Goal: Information Seeking & Learning: Learn about a topic

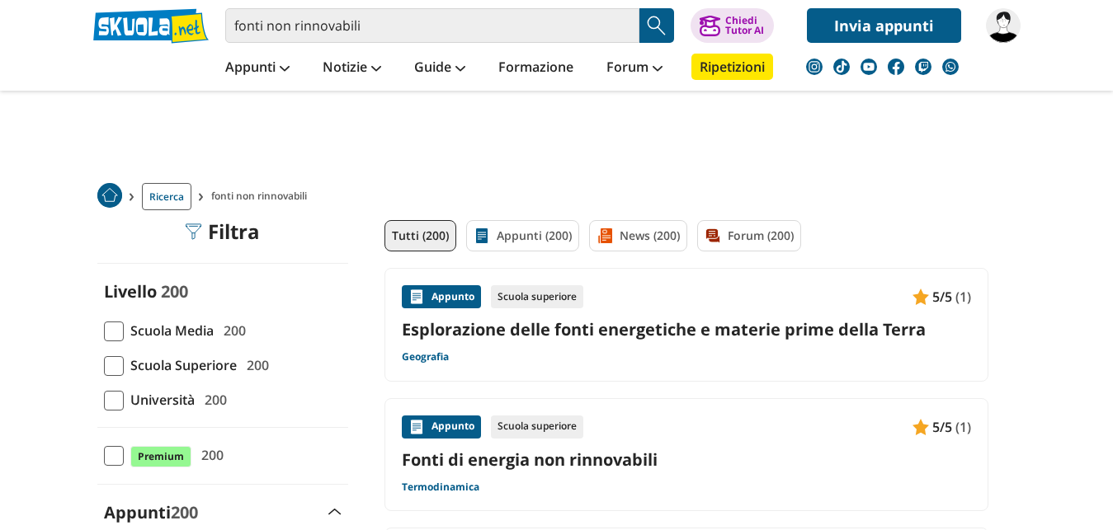
click at [118, 336] on span at bounding box center [114, 332] width 20 height 20
click at [104, 331] on input "Scuola Media 200" at bounding box center [104, 331] width 0 height 0
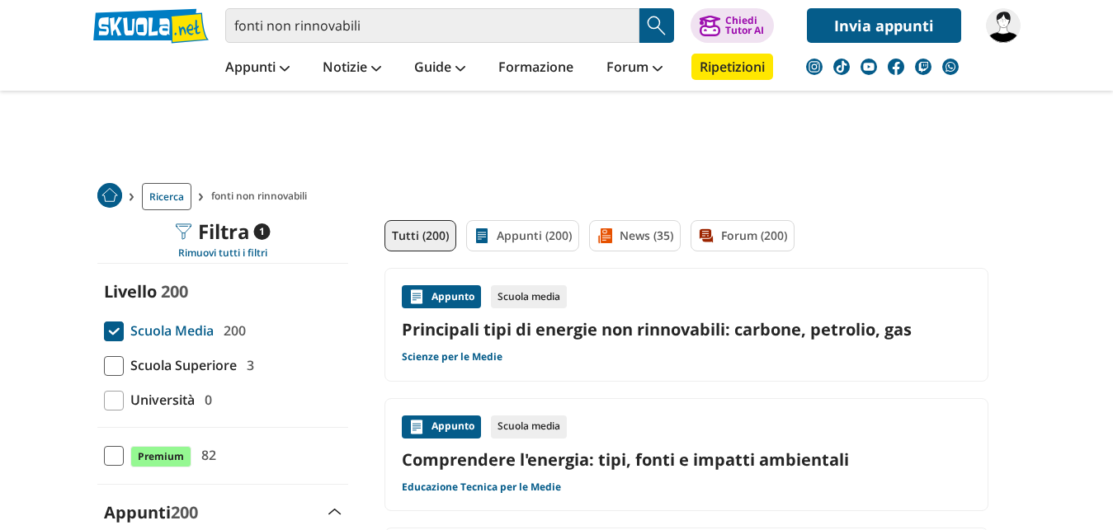
click at [462, 354] on link "Scienze per le Medie" at bounding box center [452, 357] width 101 height 13
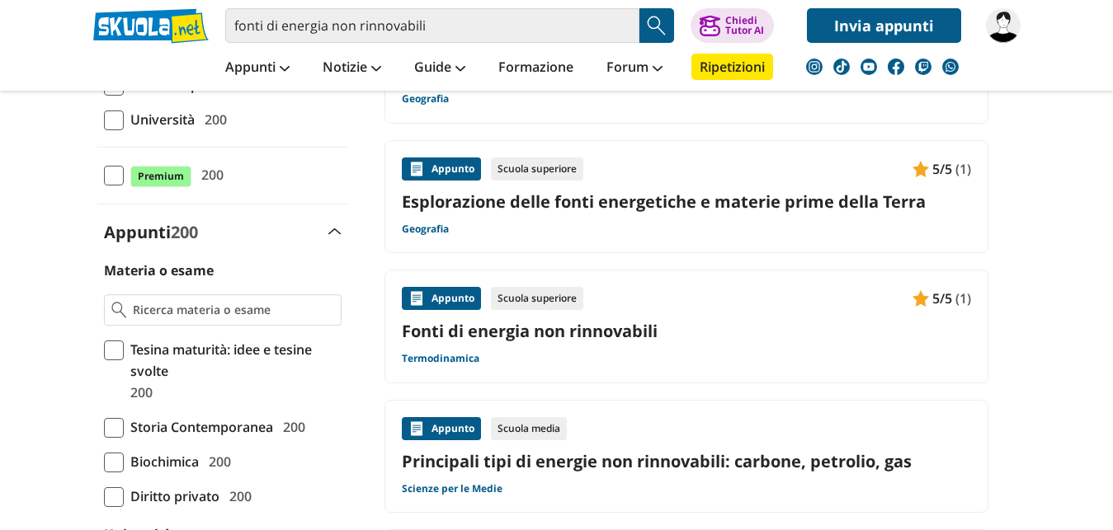
scroll to position [297, 0]
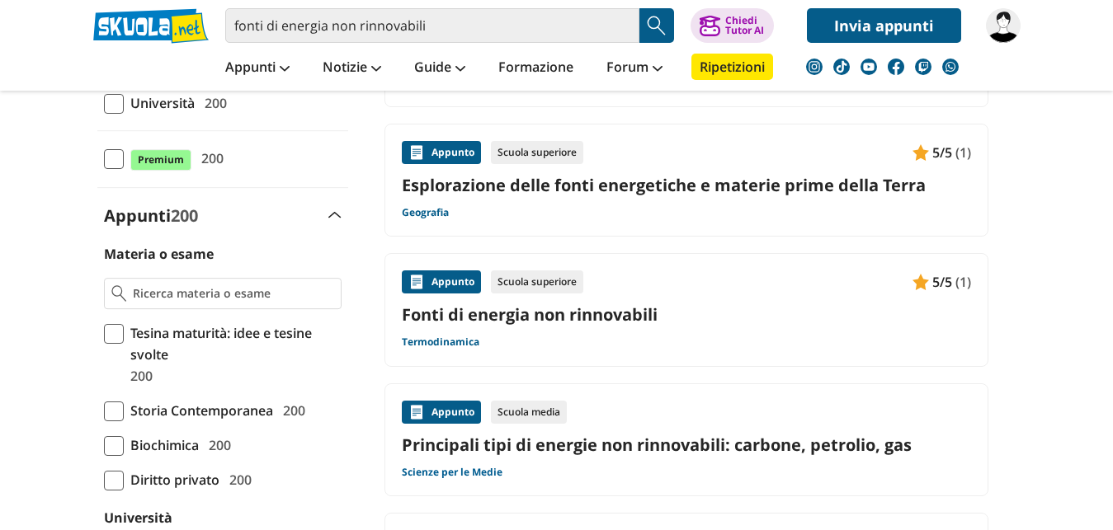
click at [427, 478] on link "Scienze per le Medie" at bounding box center [452, 472] width 101 height 13
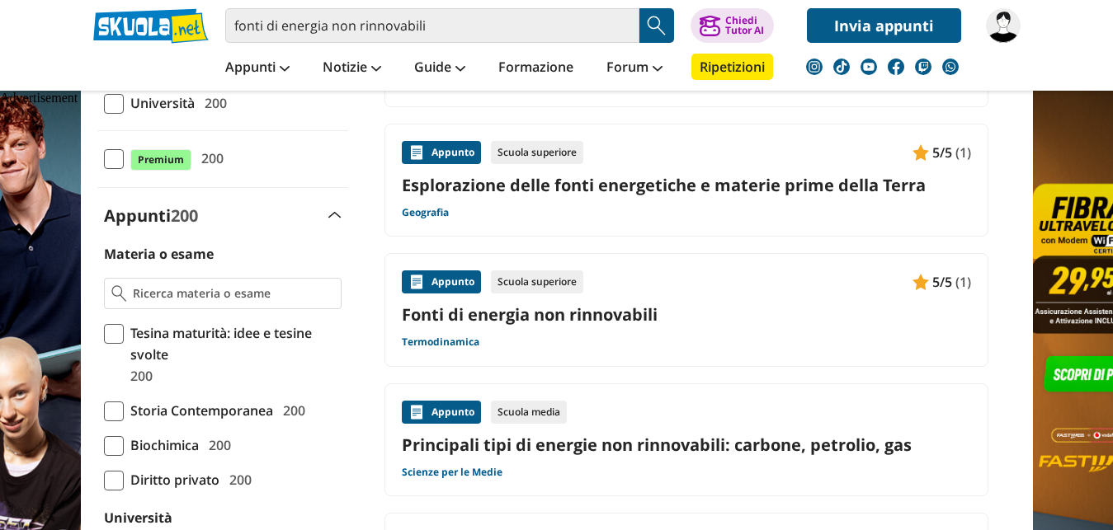
scroll to position [0, 0]
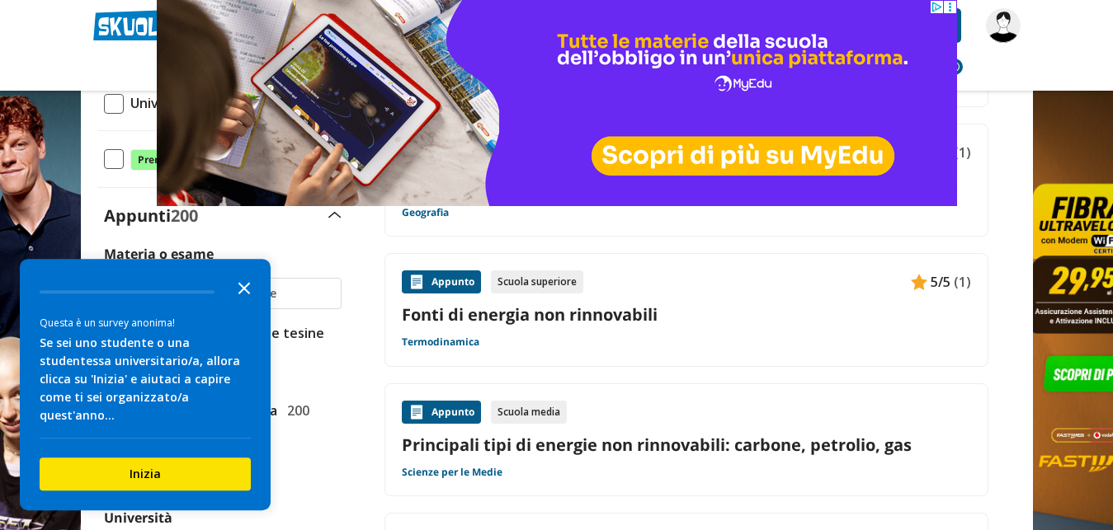
click at [233, 302] on icon "Close the survey" at bounding box center [244, 287] width 33 height 33
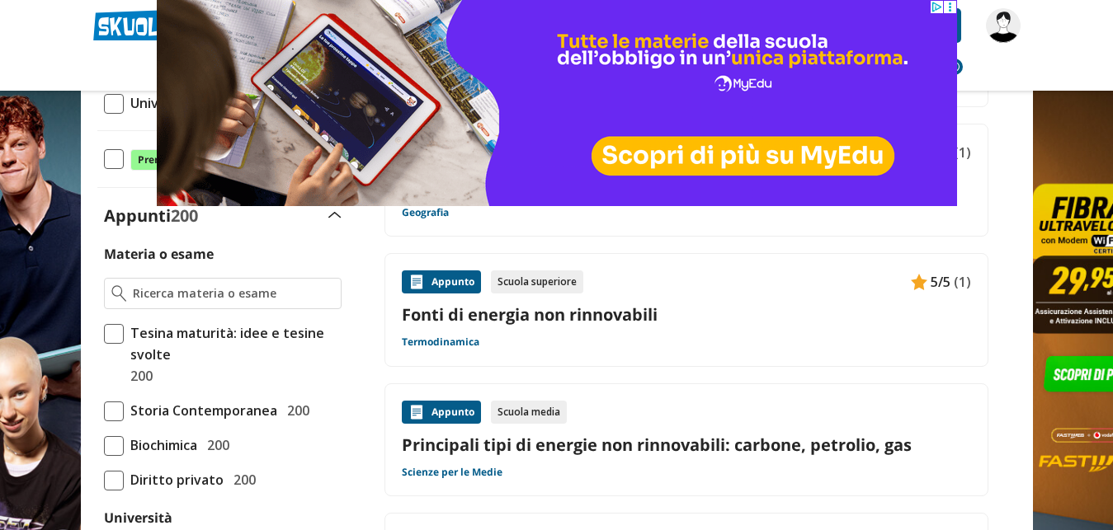
click at [586, 445] on link "Principali tipi di energie non rinnovabili: carbone, petrolio, gas" at bounding box center [686, 445] width 569 height 22
